Goal: Entertainment & Leisure: Consume media (video, audio)

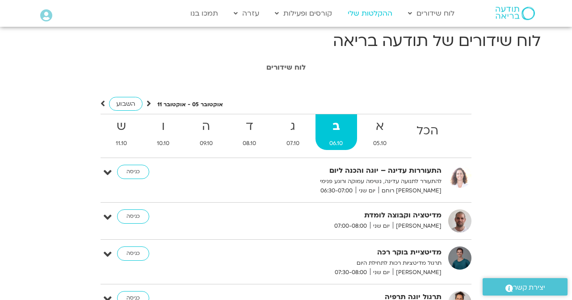
click at [373, 13] on link "ההקלטות שלי" at bounding box center [370, 13] width 54 height 17
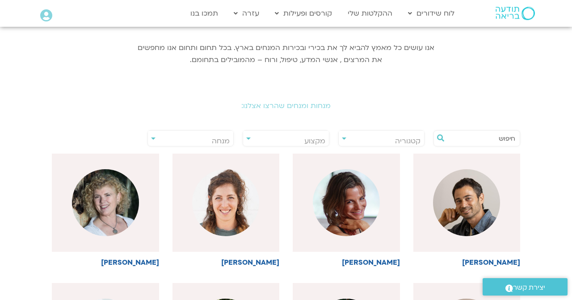
scroll to position [145, 0]
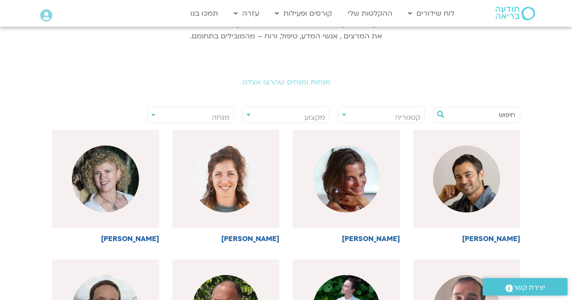
click at [469, 117] on input "text" at bounding box center [481, 114] width 68 height 15
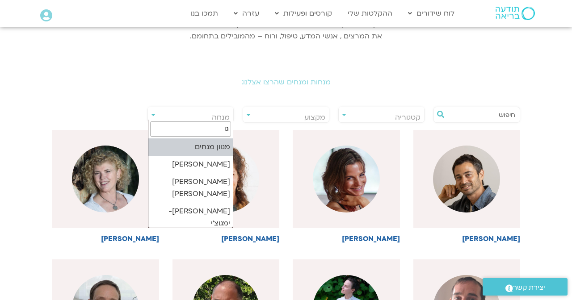
type input "ג"
type input "כ"
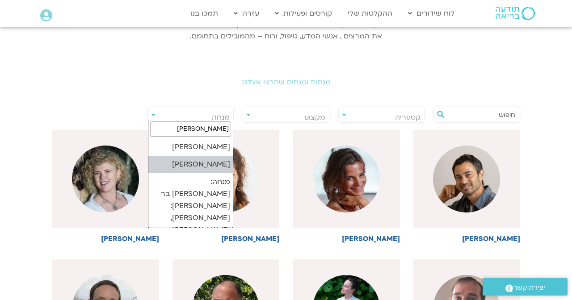
type input "דוד"
select select "******"
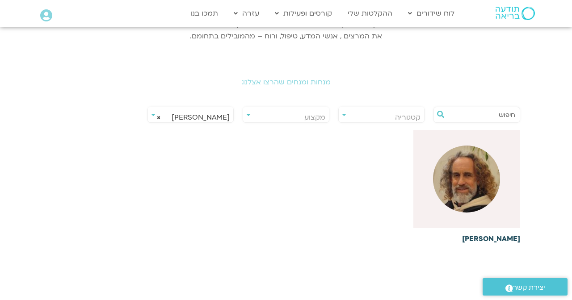
click at [466, 171] on img at bounding box center [466, 179] width 67 height 67
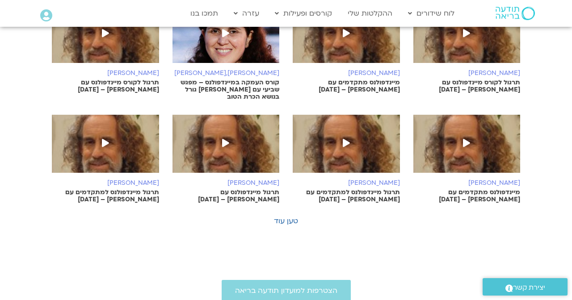
scroll to position [516, 0]
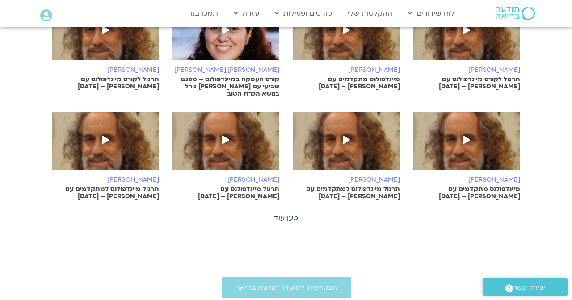
click at [293, 214] on link "טען עוד" at bounding box center [286, 218] width 24 height 10
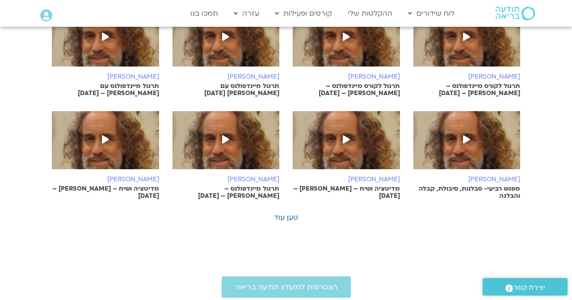
scroll to position [932, 0]
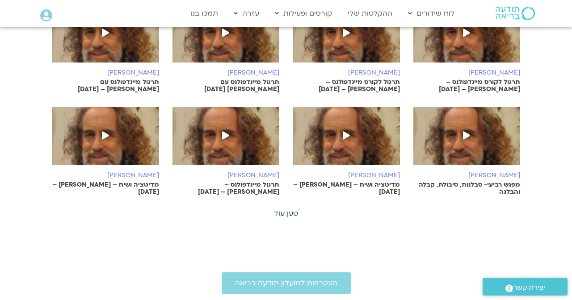
click at [290, 209] on link "טען עוד" at bounding box center [286, 214] width 24 height 10
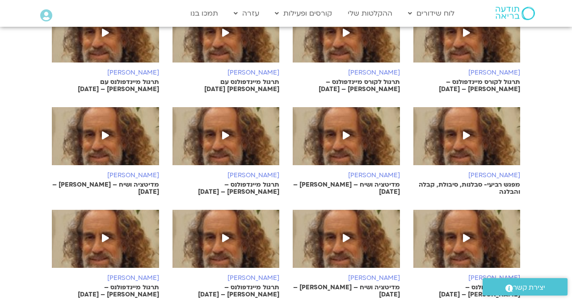
click at [373, 139] on img at bounding box center [346, 140] width 107 height 67
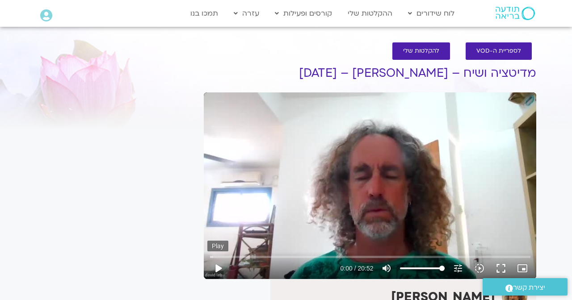
click at [221, 273] on button "play_arrow" at bounding box center [217, 268] width 21 height 21
click at [221, 271] on button "pause" at bounding box center [217, 268] width 21 height 21
type input "1.28394245835952"
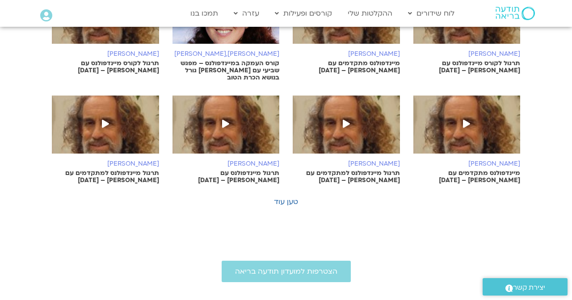
scroll to position [533, 0]
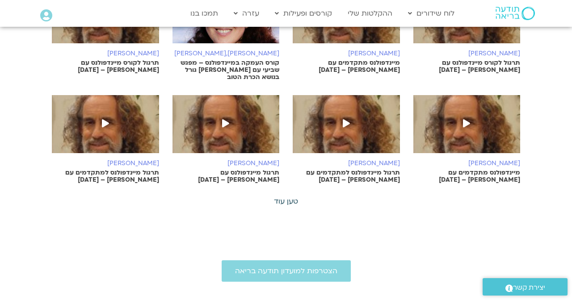
click at [294, 197] on link "טען עוד" at bounding box center [286, 202] width 24 height 10
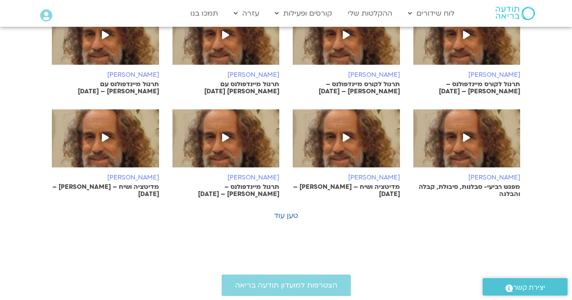
scroll to position [931, 0]
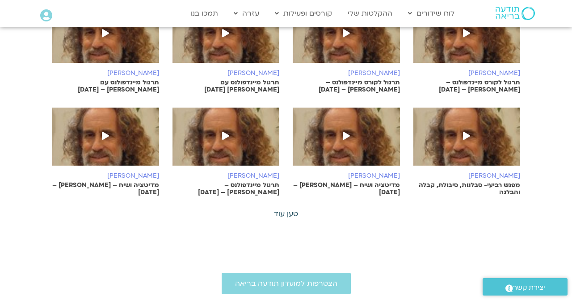
click at [294, 209] on link "טען עוד" at bounding box center [286, 214] width 24 height 10
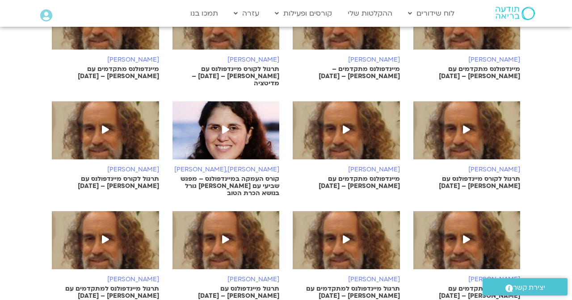
scroll to position [388, 0]
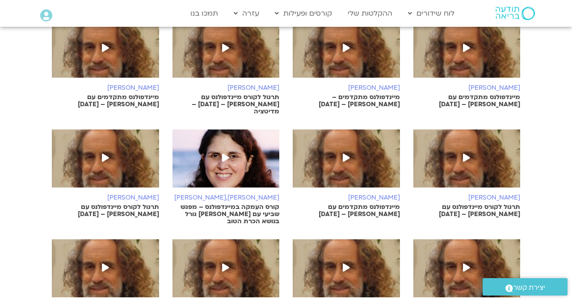
click at [254, 142] on img at bounding box center [225, 163] width 107 height 67
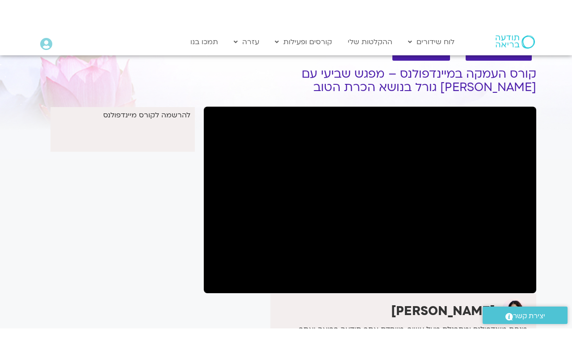
scroll to position [28, 0]
